Goal: Transaction & Acquisition: Purchase product/service

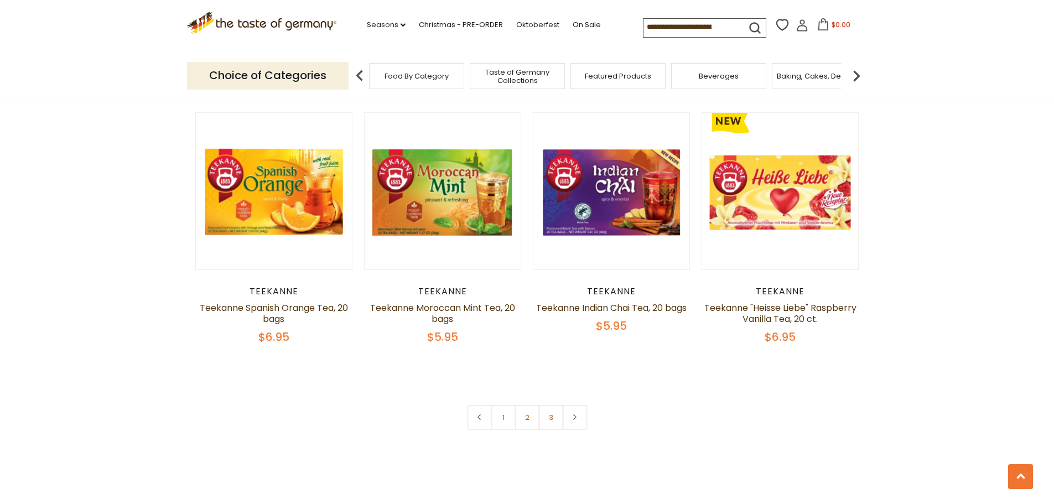
scroll to position [2380, 0]
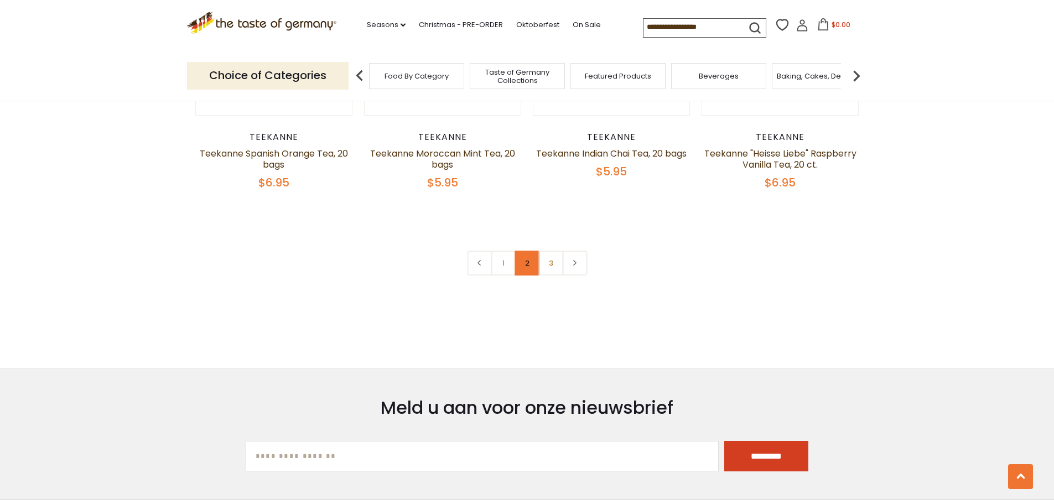
click at [525, 276] on link "2" at bounding box center [527, 263] width 25 height 25
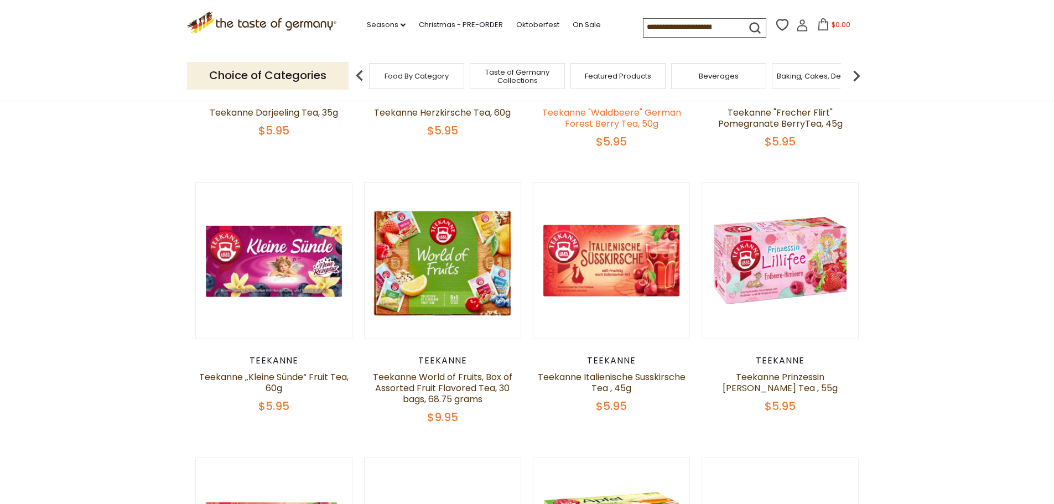
scroll to position [588, 0]
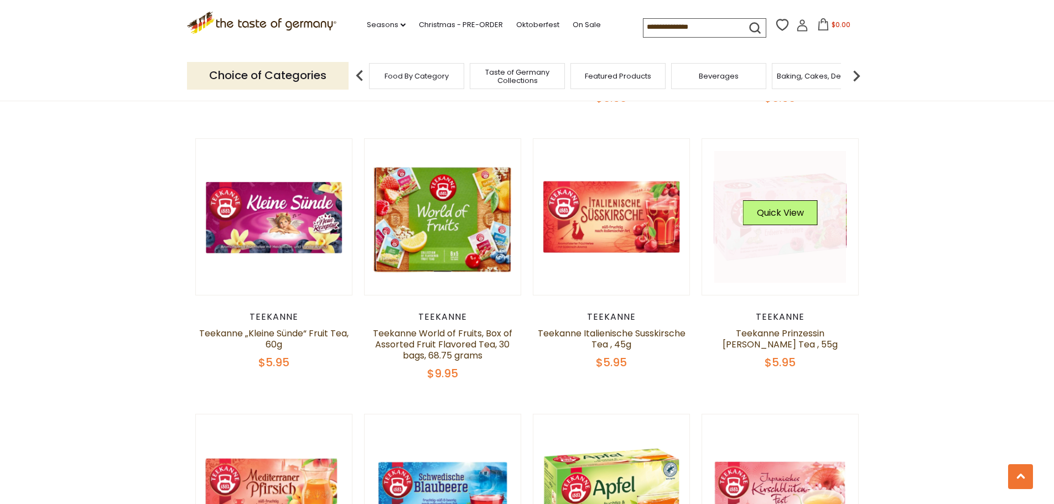
click at [779, 243] on link at bounding box center [780, 217] width 132 height 132
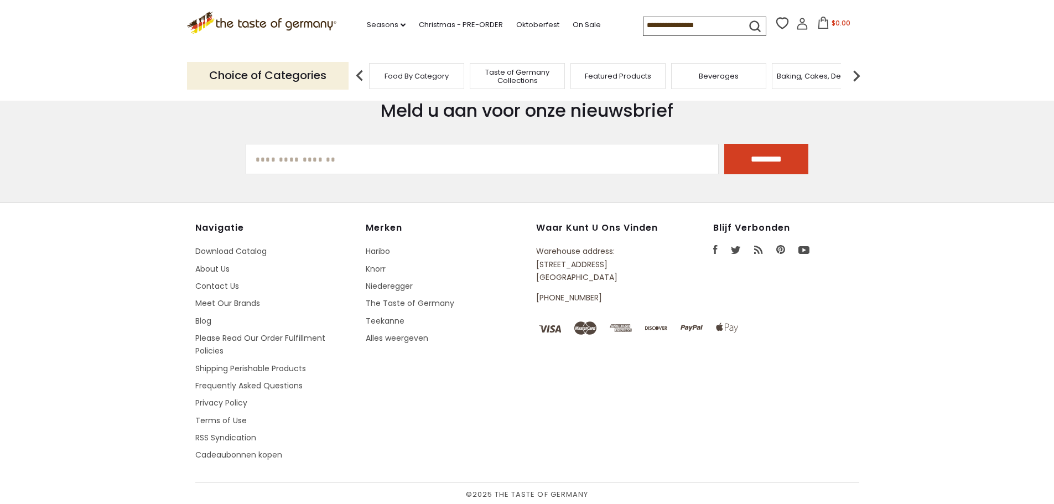
scroll to position [588, 0]
